Goal: Transaction & Acquisition: Purchase product/service

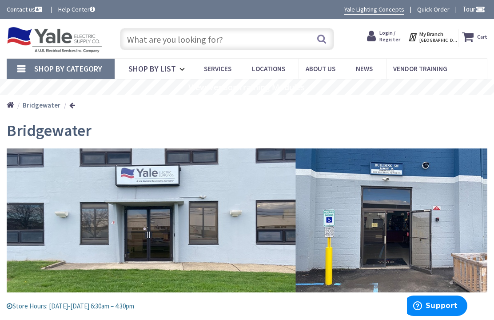
click at [279, 43] on input "text" at bounding box center [227, 39] width 215 height 22
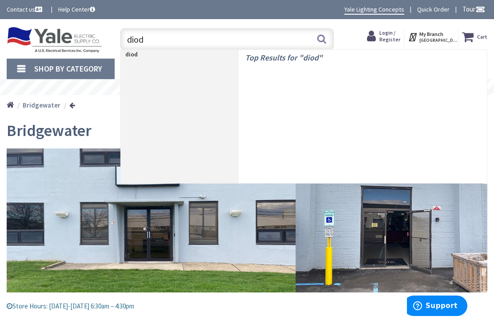
type input "diode"
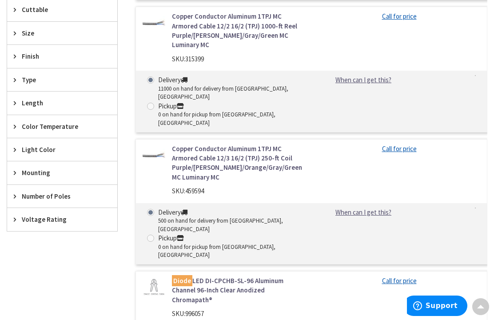
scroll to position [446, 0]
